Goal: Navigation & Orientation: Find specific page/section

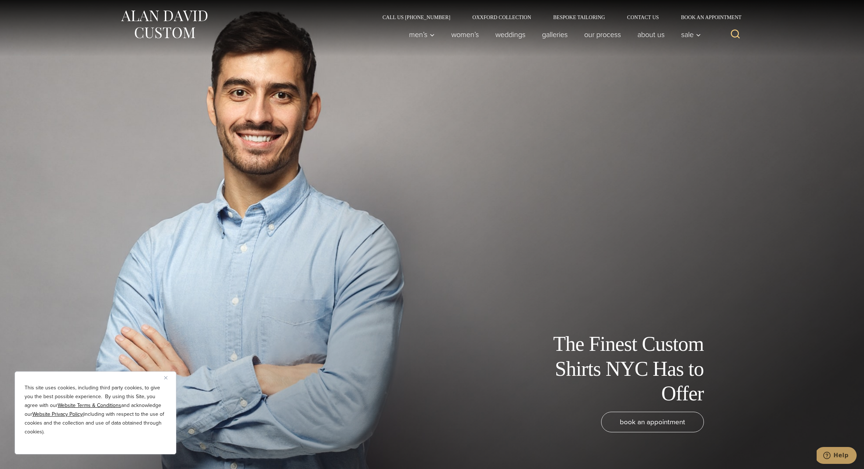
click at [174, 204] on div "The Finest Custom Shirts NYC Has to Offer book an appointment" at bounding box center [432, 234] width 602 height 469
click at [164, 377] on img "Close" at bounding box center [165, 377] width 3 height 3
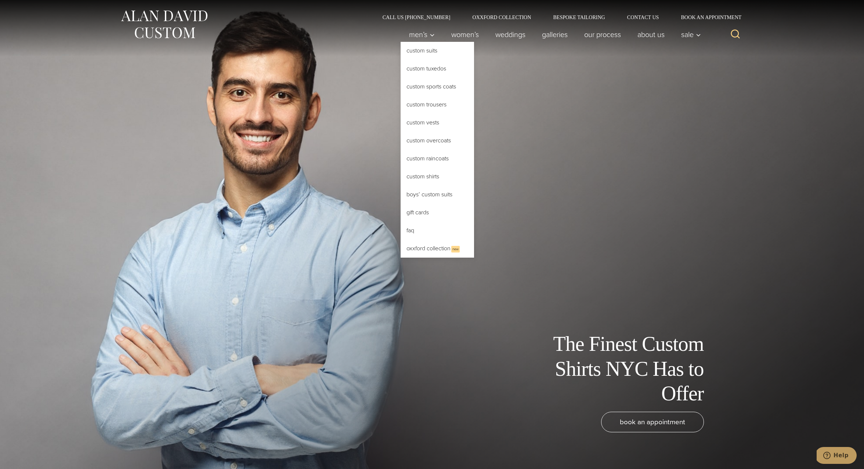
click at [418, 174] on link "Custom Shirts" at bounding box center [436, 177] width 73 height 18
click at [417, 174] on link "Custom Shirts" at bounding box center [436, 177] width 73 height 18
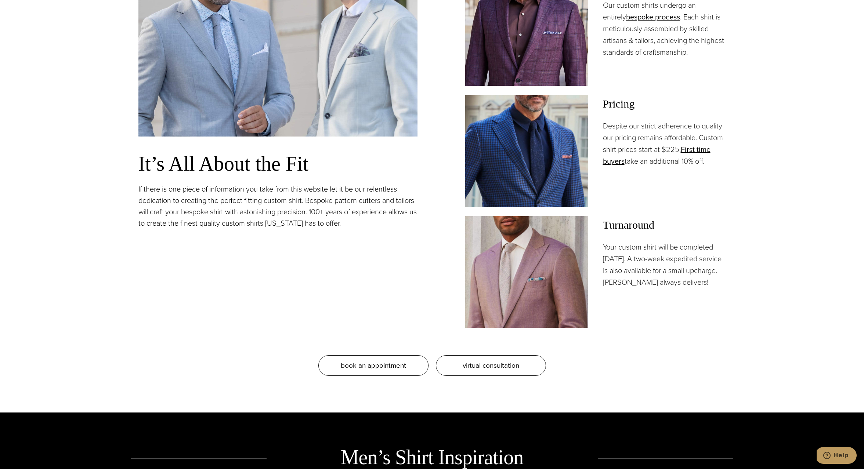
scroll to position [746, 0]
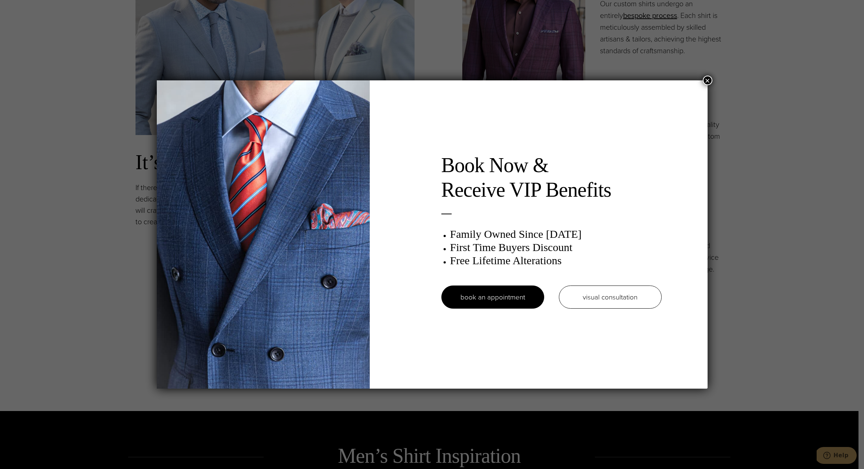
click at [707, 81] on button "×" at bounding box center [707, 81] width 10 height 10
